Goal: Information Seeking & Learning: Check status

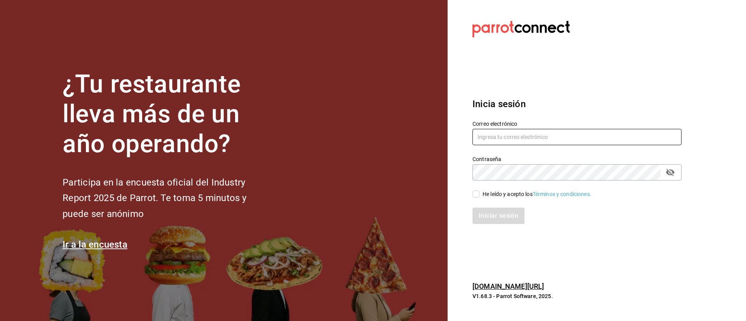
click at [500, 131] on input "text" at bounding box center [576, 137] width 209 height 16
type input "lomeedgar@gmail.com"
click at [474, 196] on input "He leído y acepto los Términos y condiciones." at bounding box center [475, 194] width 7 height 7
checkbox input "true"
click at [495, 211] on button "Iniciar sesión" at bounding box center [498, 216] width 53 height 16
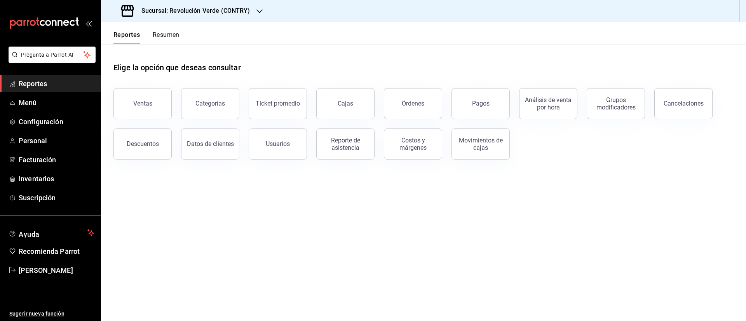
click at [169, 31] on button "Resumen" at bounding box center [166, 37] width 27 height 13
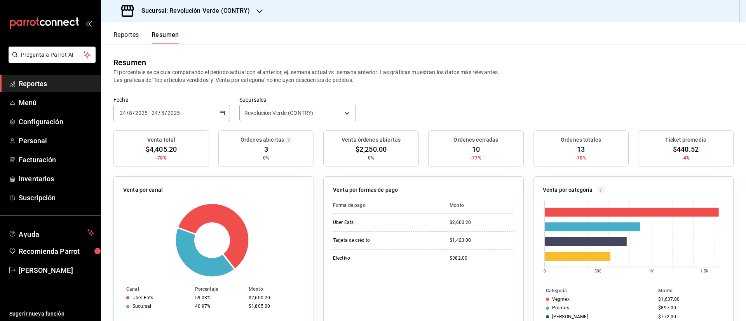
click at [225, 12] on h3 "Sucursal: Revolución Verde (CONTRY)" at bounding box center [192, 10] width 115 height 9
click at [185, 51] on div "Revolución Verde (PURISIMA)" at bounding box center [159, 51] width 104 height 8
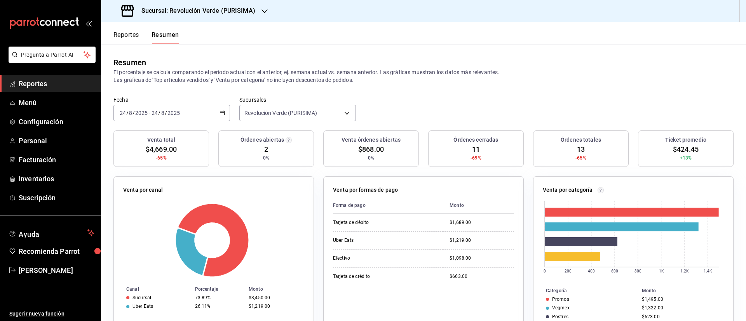
click at [244, 6] on h3 "Sucursal: Revolución Verde (PURISIMA)" at bounding box center [195, 10] width 120 height 9
click at [314, 43] on div at bounding box center [373, 160] width 746 height 321
click at [257, 15] on div "Sucursal: Revolución Verde (PURISIMA)" at bounding box center [189, 11] width 164 height 22
click at [187, 49] on div "Revolución Verde (PURISIMA)" at bounding box center [159, 51] width 104 height 8
click at [221, 15] on h3 "Sucursal: Revolución Verde (PURISIMA)" at bounding box center [195, 10] width 120 height 9
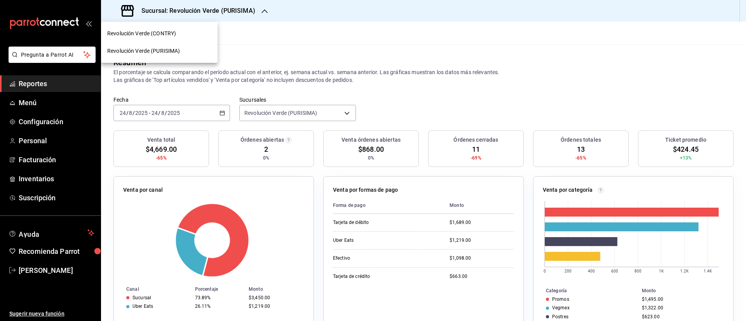
click at [199, 35] on div "Revolución Verde (CONTRY)" at bounding box center [159, 34] width 104 height 8
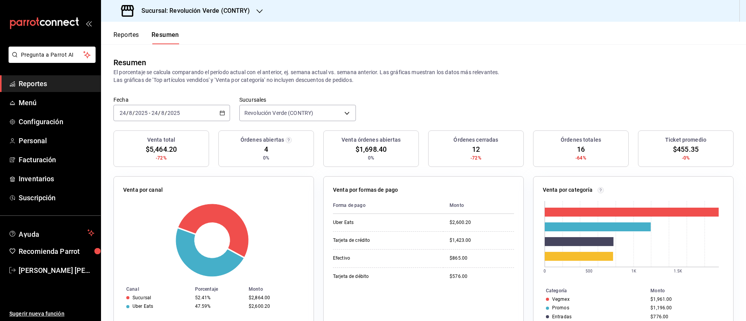
click at [256, 13] on icon "button" at bounding box center [259, 11] width 6 height 6
click at [175, 52] on span "Revolución Verde (PURISIMA)" at bounding box center [143, 51] width 73 height 8
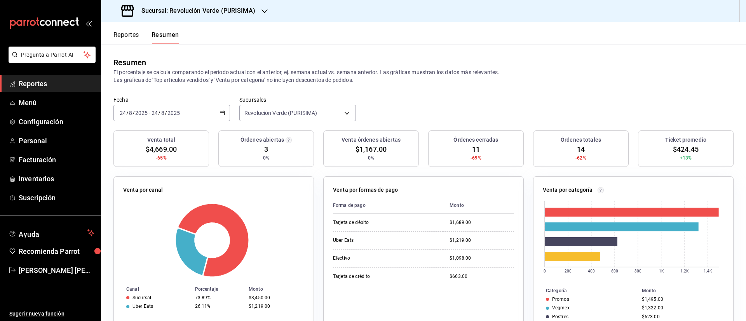
click at [134, 39] on button "Reportes" at bounding box center [126, 37] width 26 height 13
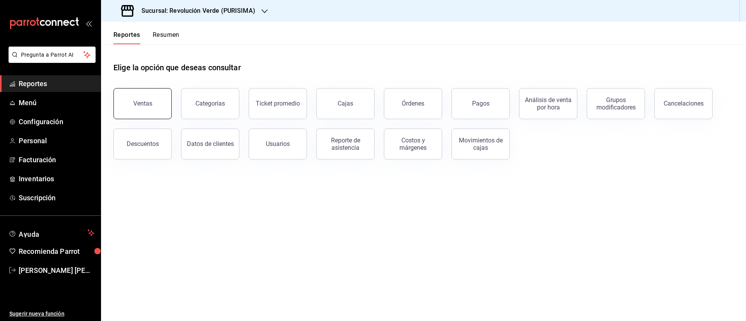
click at [152, 119] on div "Ventas Categorías Ticket promedio Cajas Órdenes Pagos Análisis de venta por hor…" at bounding box center [418, 119] width 629 height 81
click at [151, 106] on div "Ventas" at bounding box center [142, 103] width 19 height 7
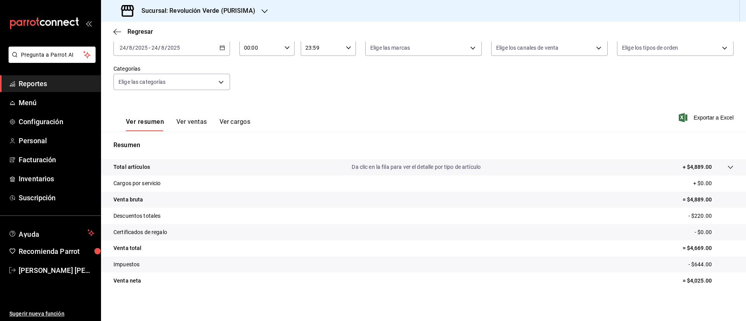
scroll to position [51, 0]
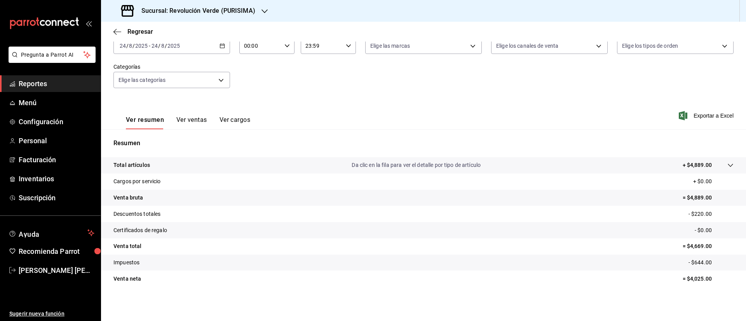
click at [385, 164] on p "Da clic en la fila para ver el detalle por tipo de artículo" at bounding box center [416, 165] width 129 height 8
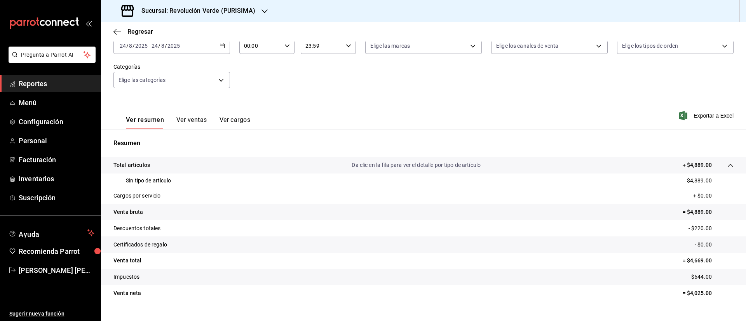
click at [385, 164] on p "Da clic en la fila para ver el detalle por tipo de artículo" at bounding box center [416, 165] width 129 height 8
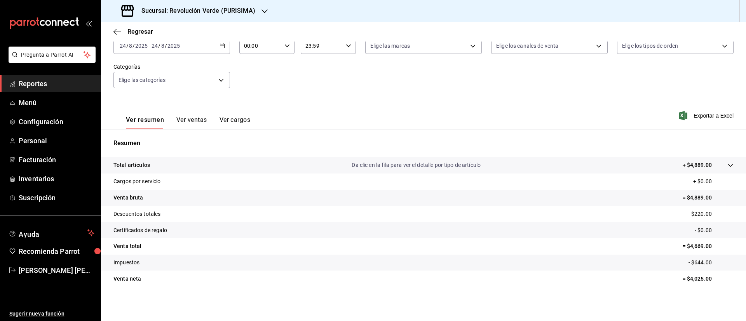
click at [194, 120] on button "Ver ventas" at bounding box center [191, 122] width 31 height 13
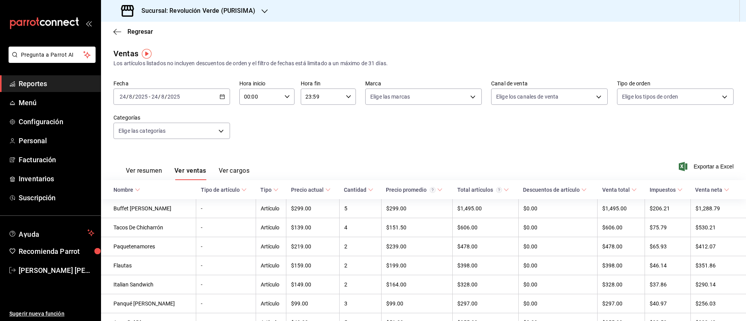
click at [241, 10] on h3 "Sucursal: Revolución Verde (PURISIMA)" at bounding box center [195, 10] width 120 height 9
click at [176, 30] on div "Revolución Verde (CONTRY)" at bounding box center [159, 34] width 104 height 8
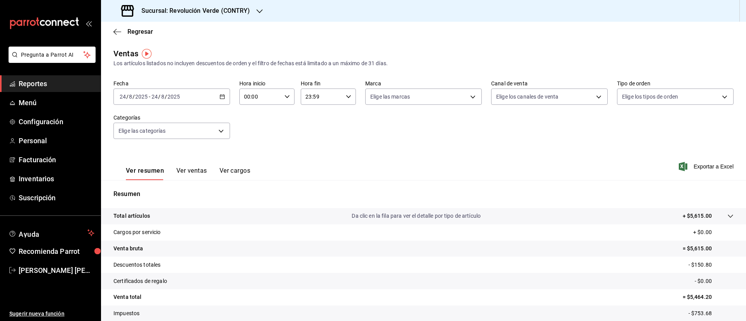
click at [199, 173] on button "Ver ventas" at bounding box center [191, 173] width 31 height 13
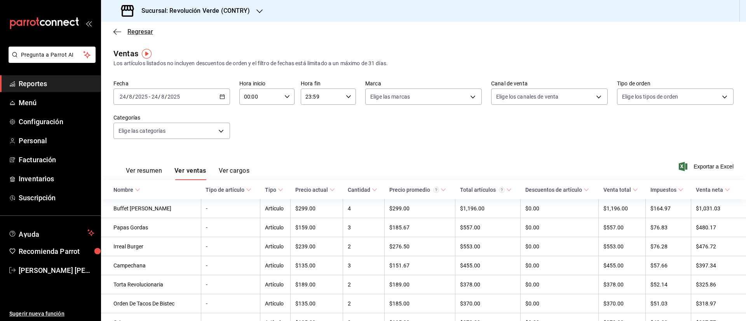
click at [145, 30] on span "Regresar" at bounding box center [140, 31] width 26 height 7
